Goal: Information Seeking & Learning: Learn about a topic

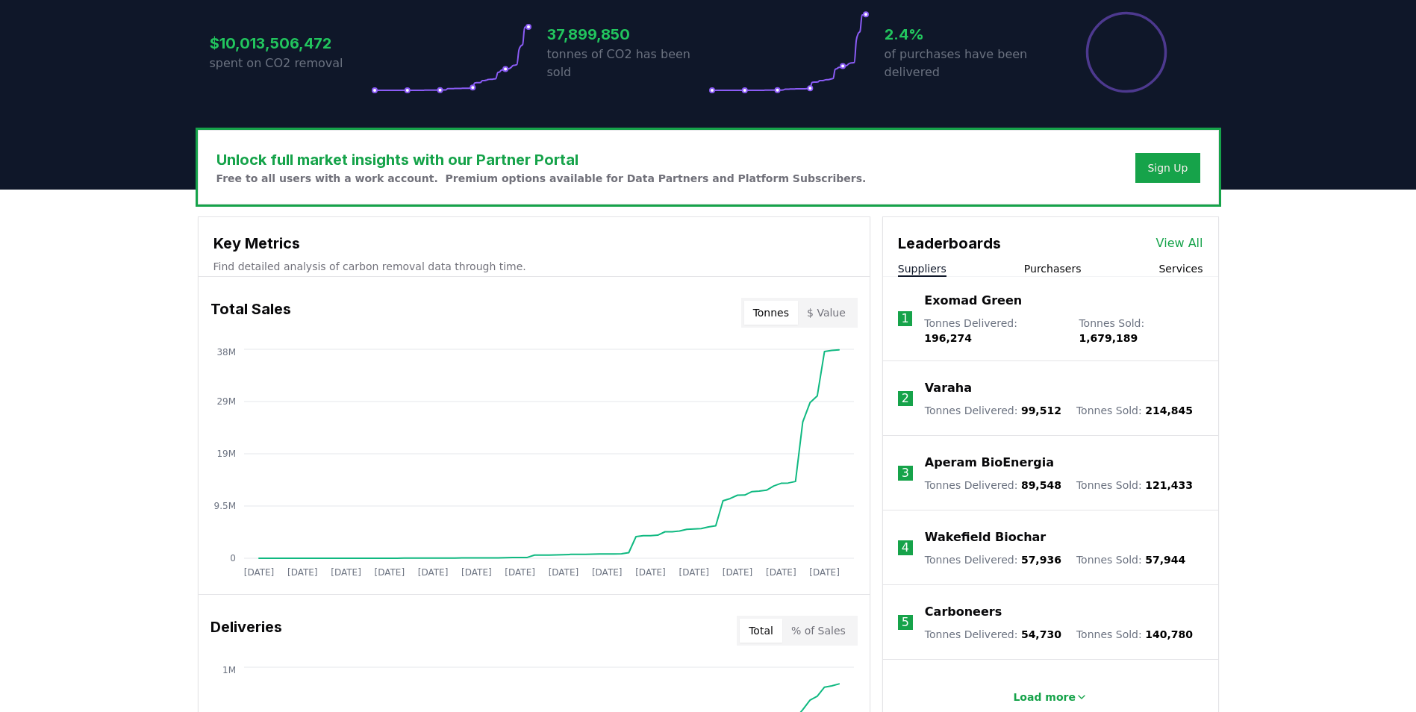
scroll to position [373, 0]
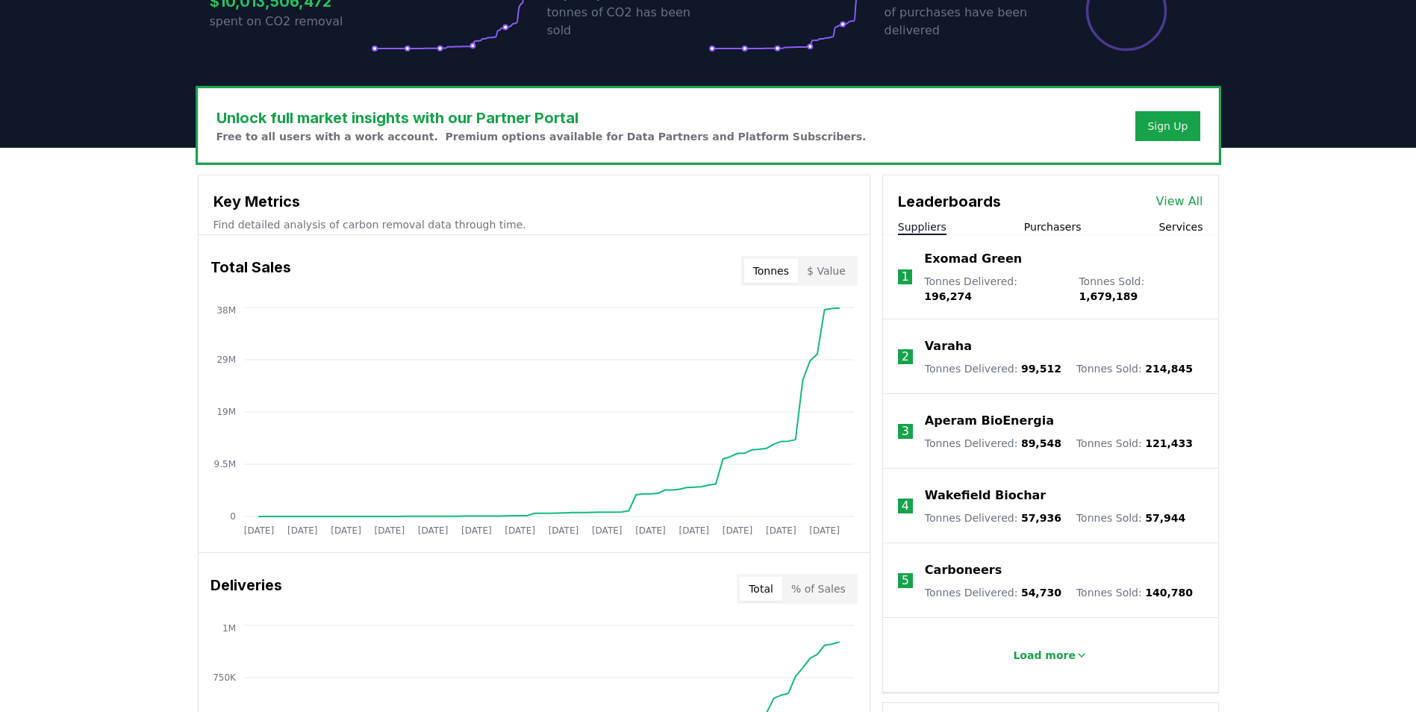
click at [829, 270] on button "$ Value" at bounding box center [826, 271] width 57 height 24
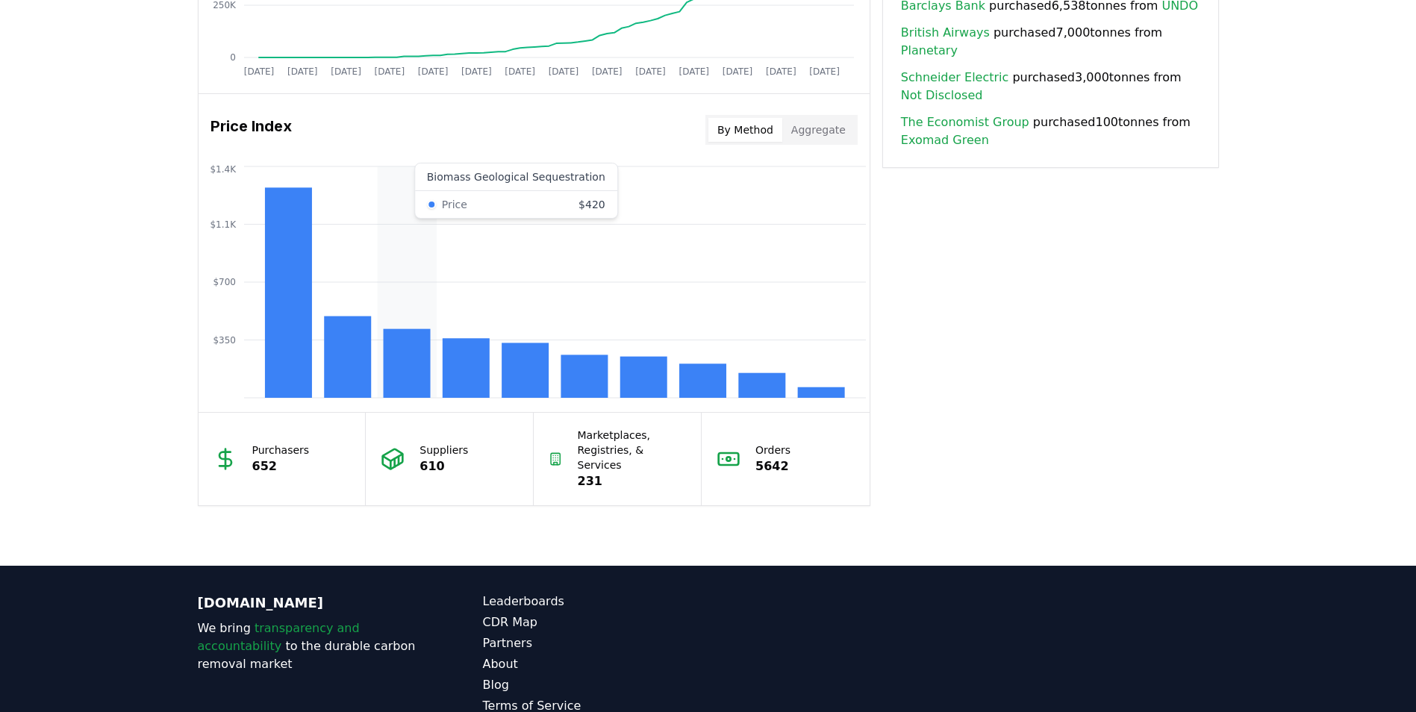
scroll to position [1195, 0]
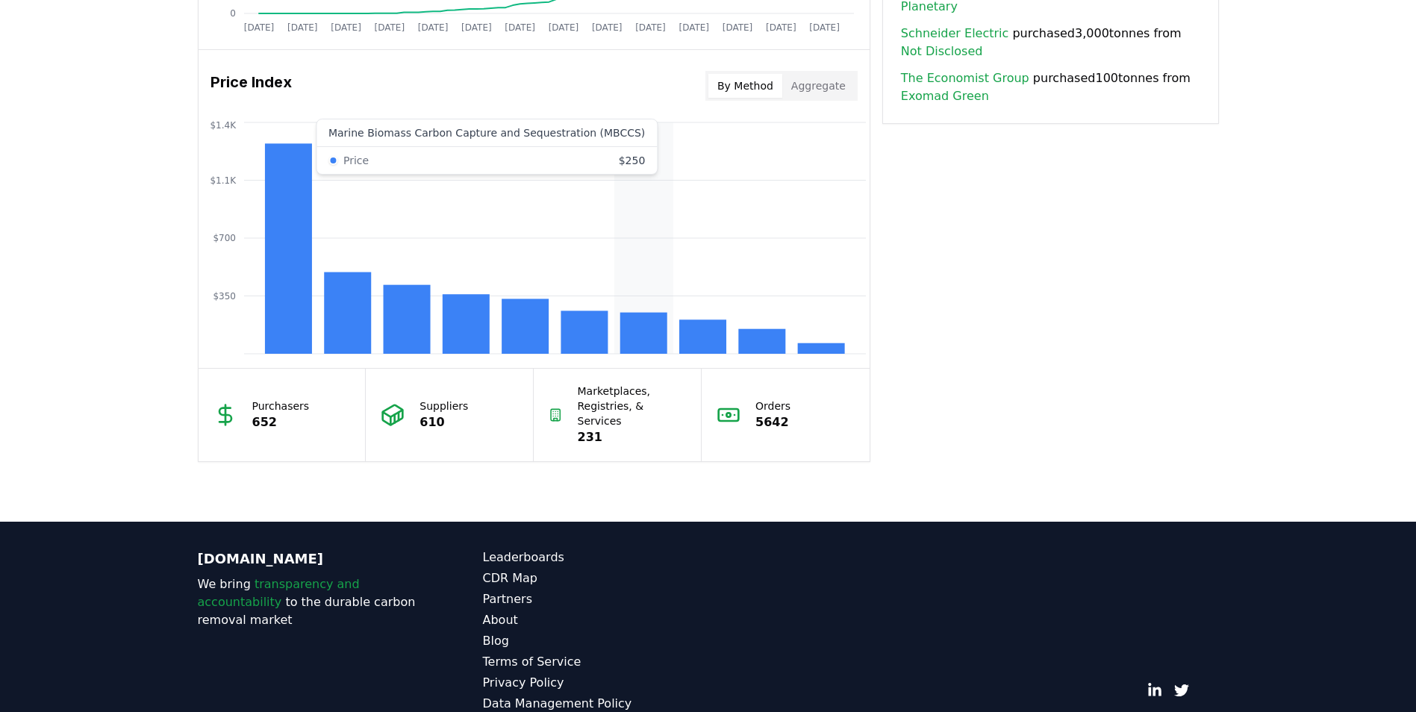
drag, startPoint x: 591, startPoint y: 333, endPoint x: 625, endPoint y: 128, distance: 207.4
click at [625, 128] on icon "$350 $700 $1.1K $1.4K" at bounding box center [534, 238] width 671 height 239
click at [647, 331] on rect at bounding box center [643, 333] width 47 height 41
click at [692, 333] on rect at bounding box center [702, 337] width 47 height 34
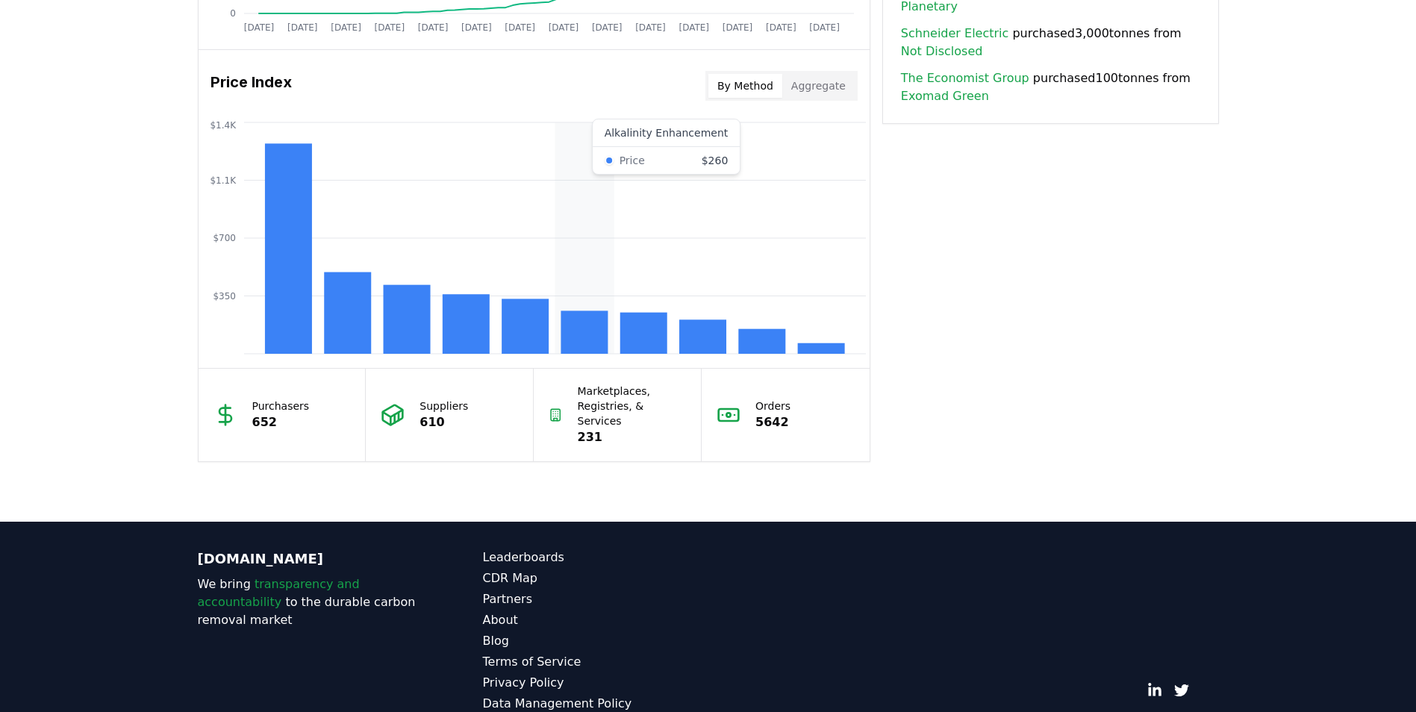
click at [584, 333] on rect at bounding box center [584, 332] width 47 height 43
drag, startPoint x: 605, startPoint y: 128, endPoint x: 686, endPoint y: 130, distance: 80.6
click at [686, 130] on icon "$350 $700 $1.1K $1.4K" at bounding box center [534, 238] width 671 height 239
